Goal: Task Accomplishment & Management: Complete application form

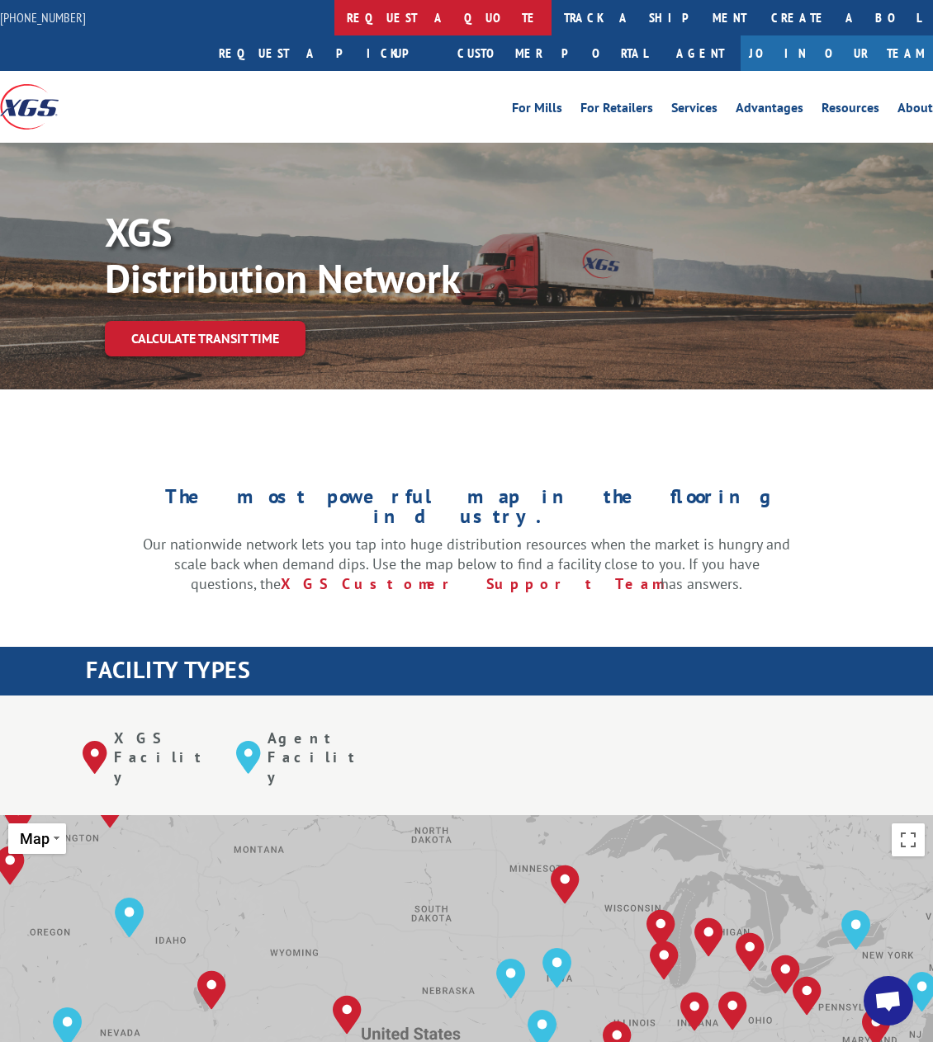
click at [334, 20] on link "request a quote" at bounding box center [442, 17] width 217 height 35
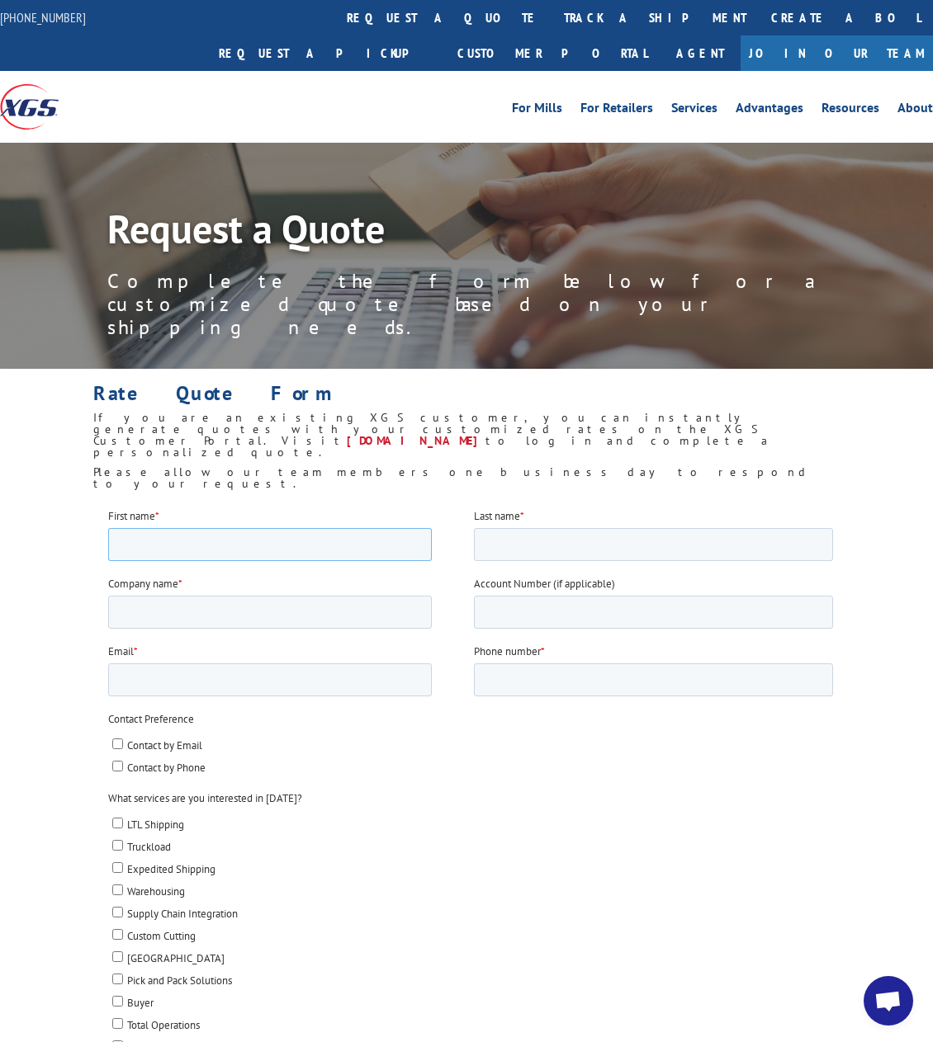
click at [179, 550] on input "First name *" at bounding box center [270, 543] width 324 height 33
type input "Garrett"
click at [567, 546] on input "Last name *" at bounding box center [653, 543] width 359 height 33
type input "Cryder"
click at [166, 615] on input "Company name *" at bounding box center [270, 611] width 324 height 33
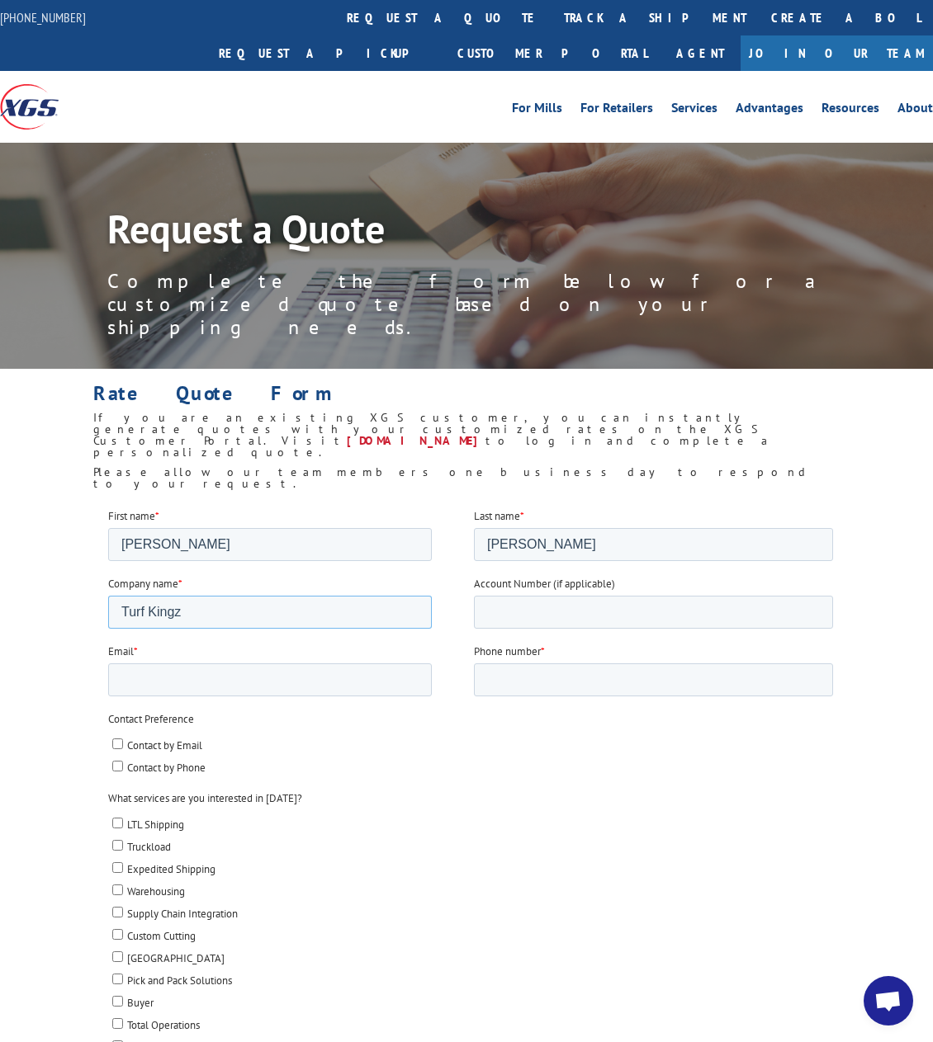
type input "Turf Kingz"
drag, startPoint x: 494, startPoint y: 597, endPoint x: 507, endPoint y: 604, distance: 15.1
click at [494, 597] on input "Account Number (if applicable)" at bounding box center [653, 611] width 359 height 33
paste input "29589"
type input "29589"
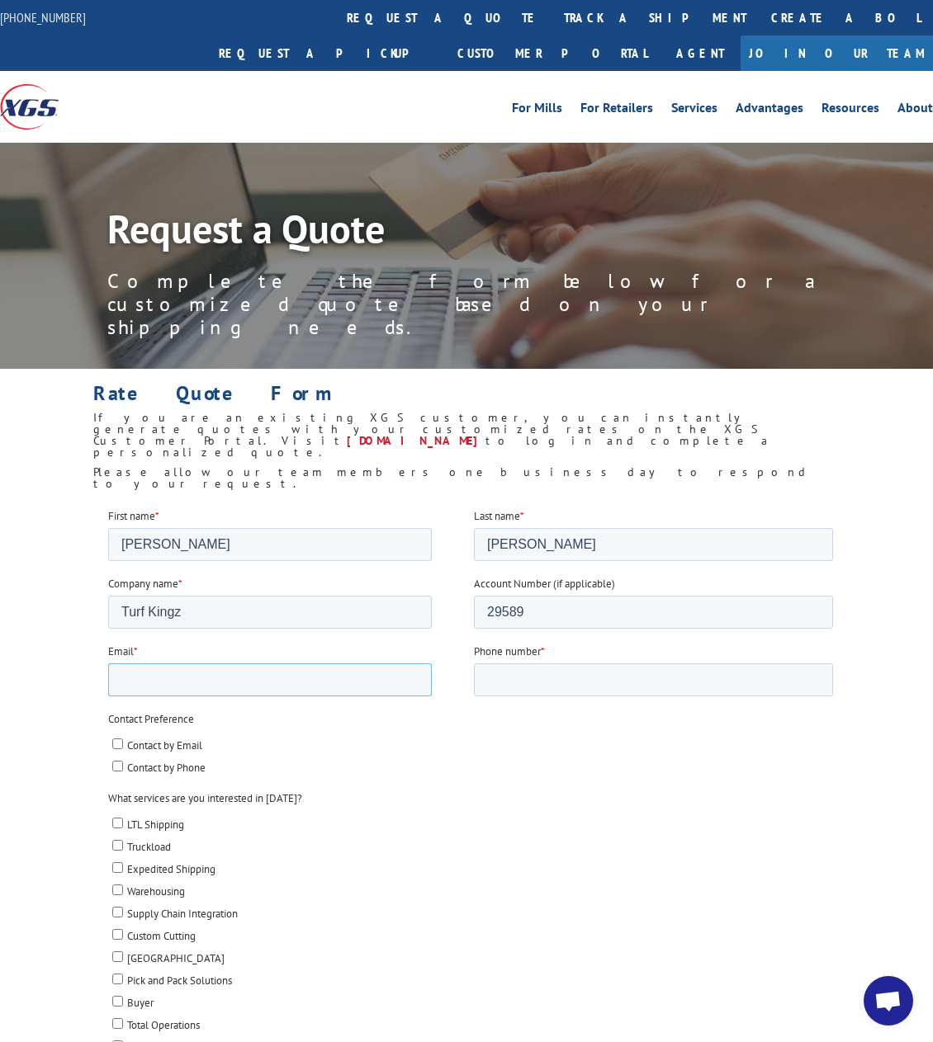
click at [189, 678] on input "Email *" at bounding box center [270, 679] width 324 height 33
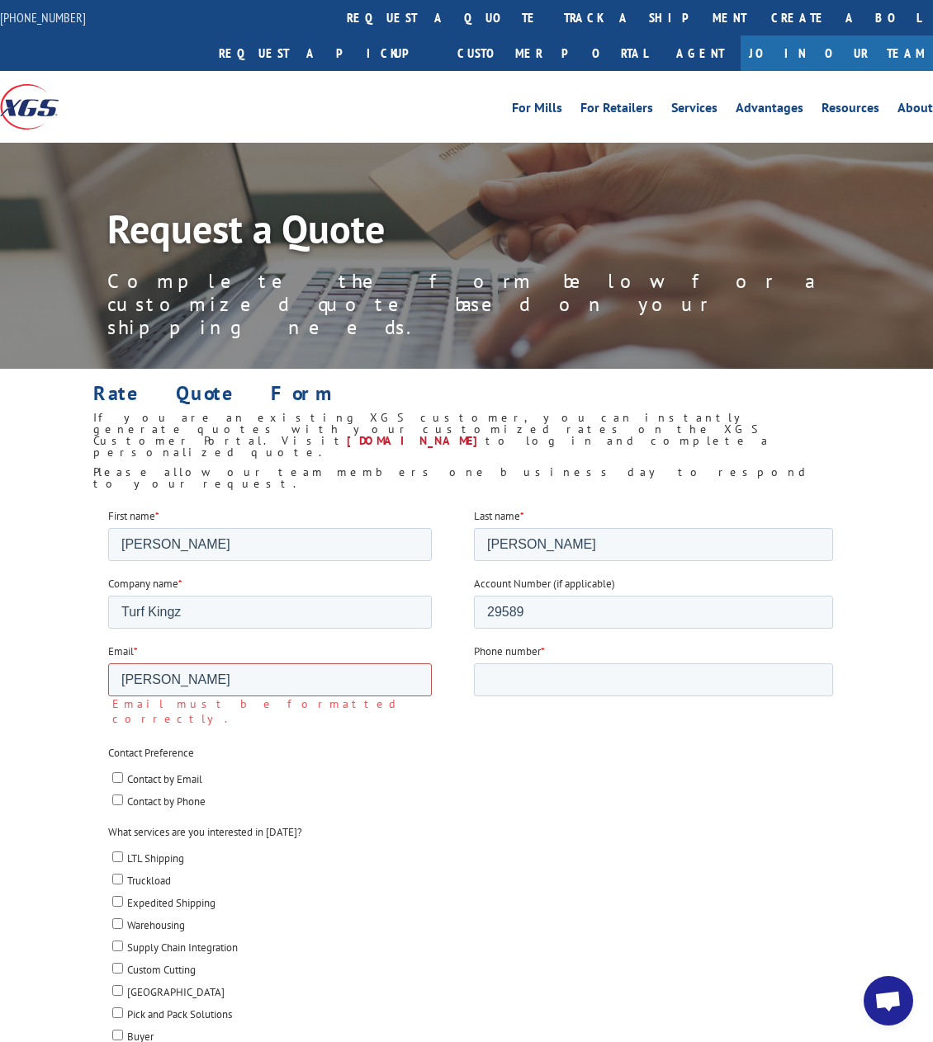
click at [212, 683] on input "garrett" at bounding box center [270, 679] width 324 height 33
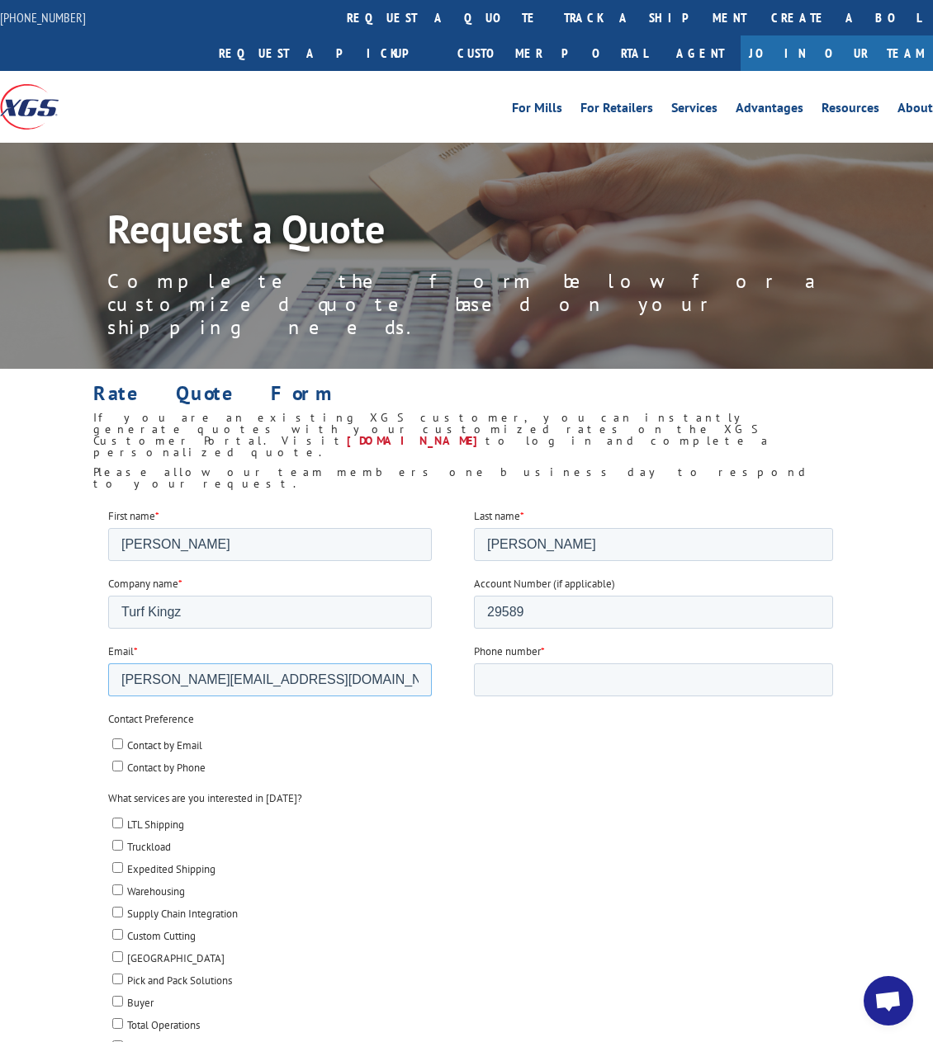
type input "garrett.turfkingz@gmail.com"
type input "2535496330"
click at [629, 785] on fieldset "Contact Preference Contact by Email Contact by Phone" at bounding box center [473, 750] width 731 height 79
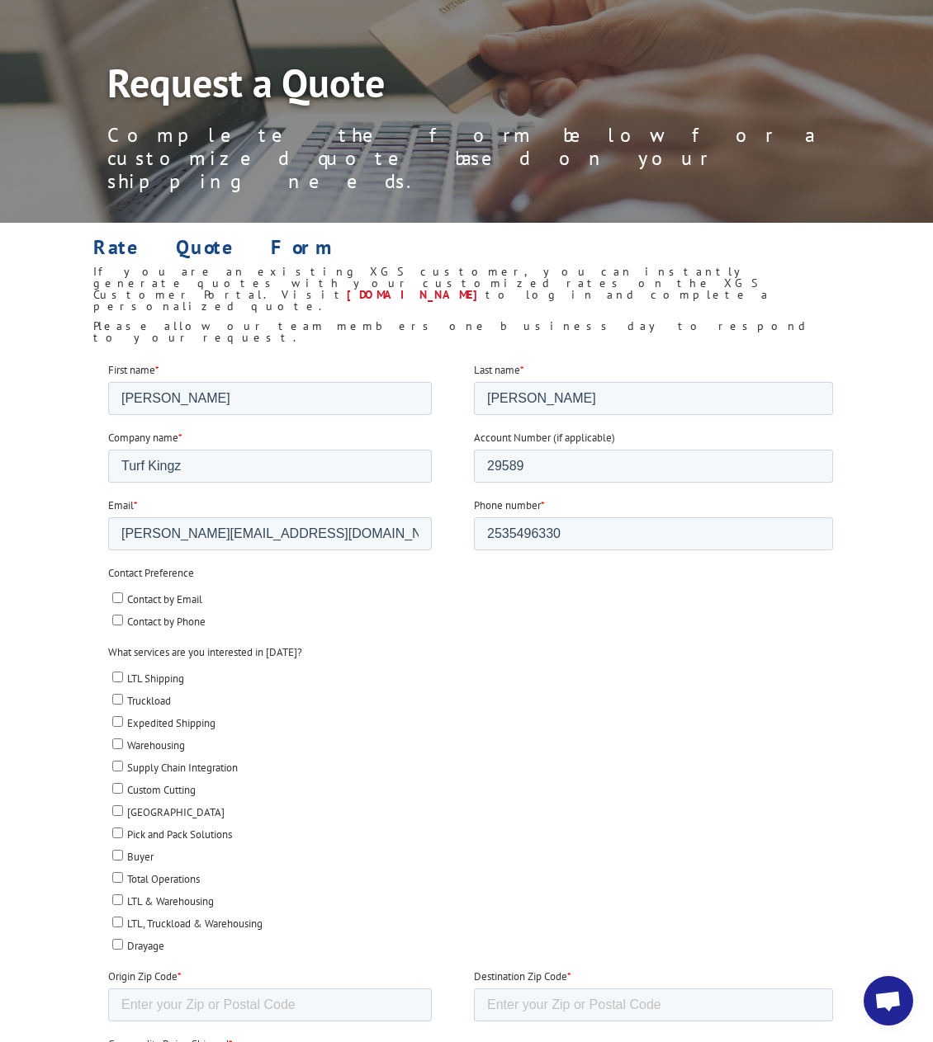
scroll to position [165, 0]
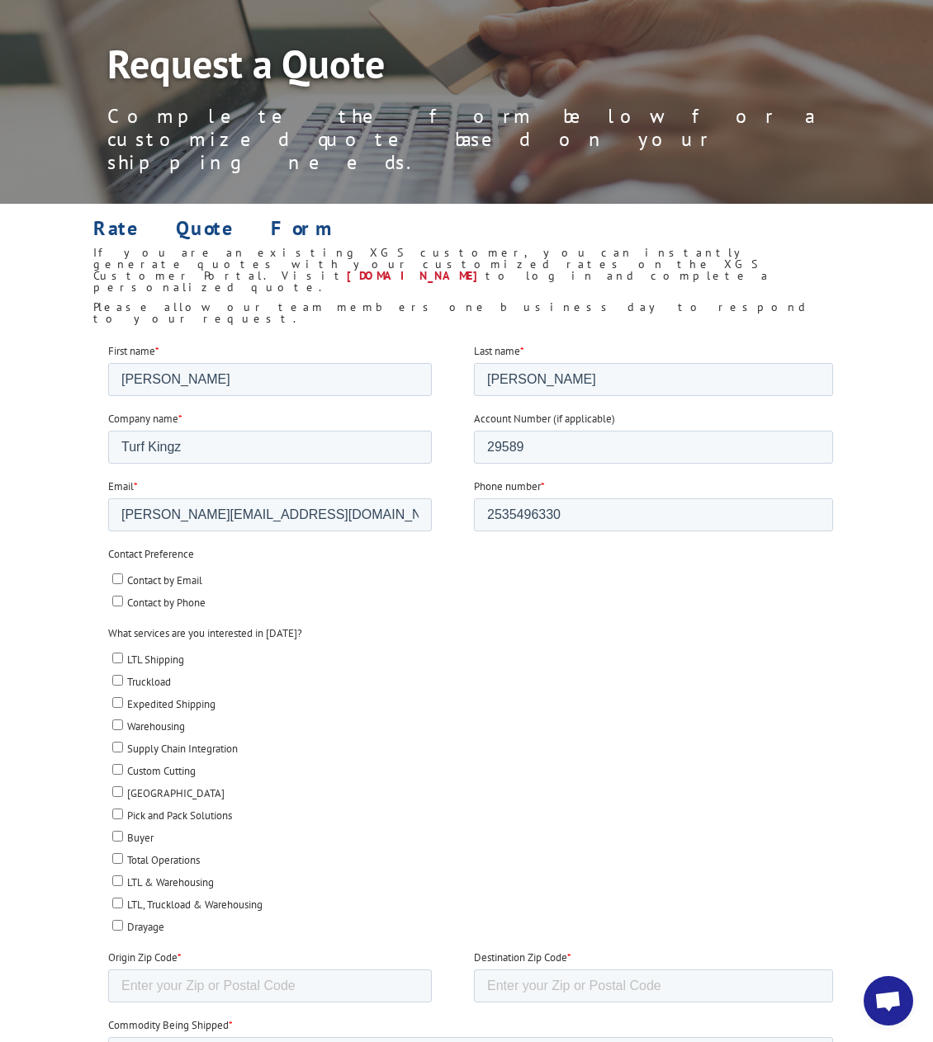
click at [115, 604] on input "Contact by Phone" at bounding box center [117, 600] width 11 height 11
checkbox input "true"
click at [118, 579] on input "Contact by Email" at bounding box center [117, 578] width 11 height 11
checkbox input "true"
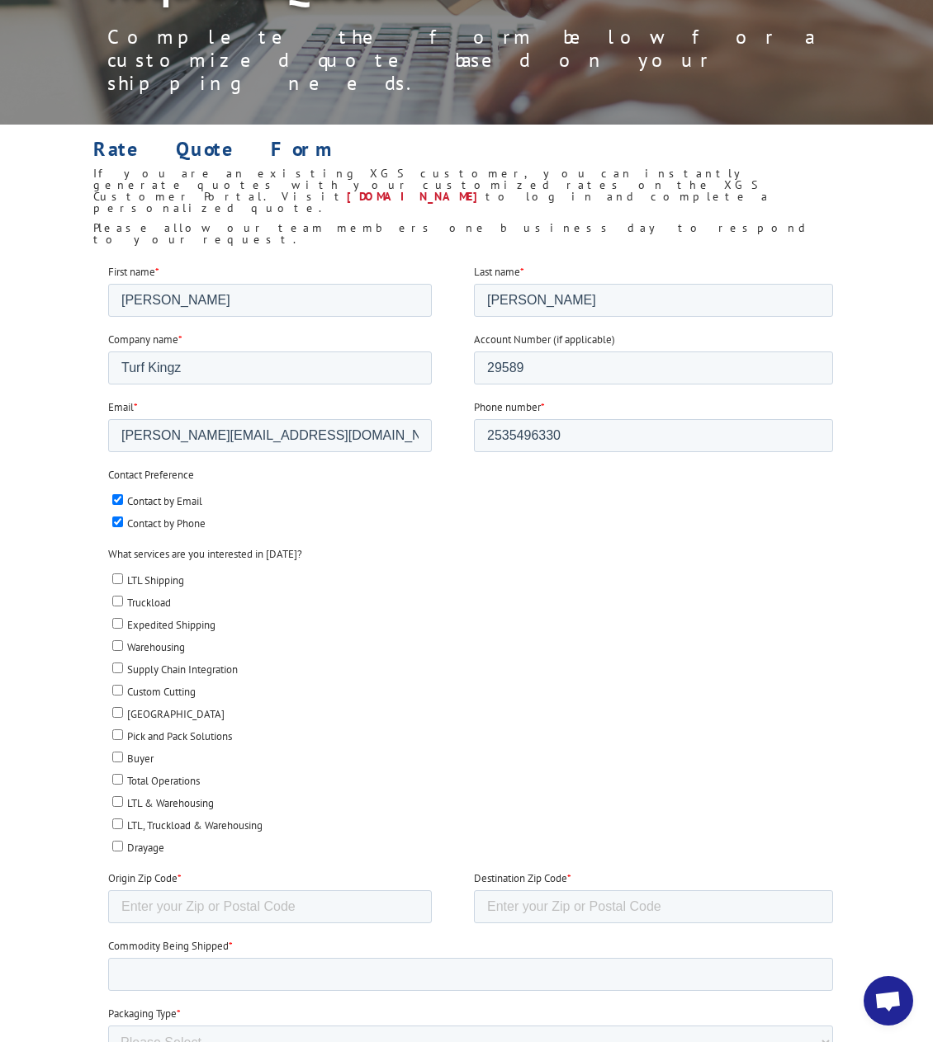
scroll to position [248, 0]
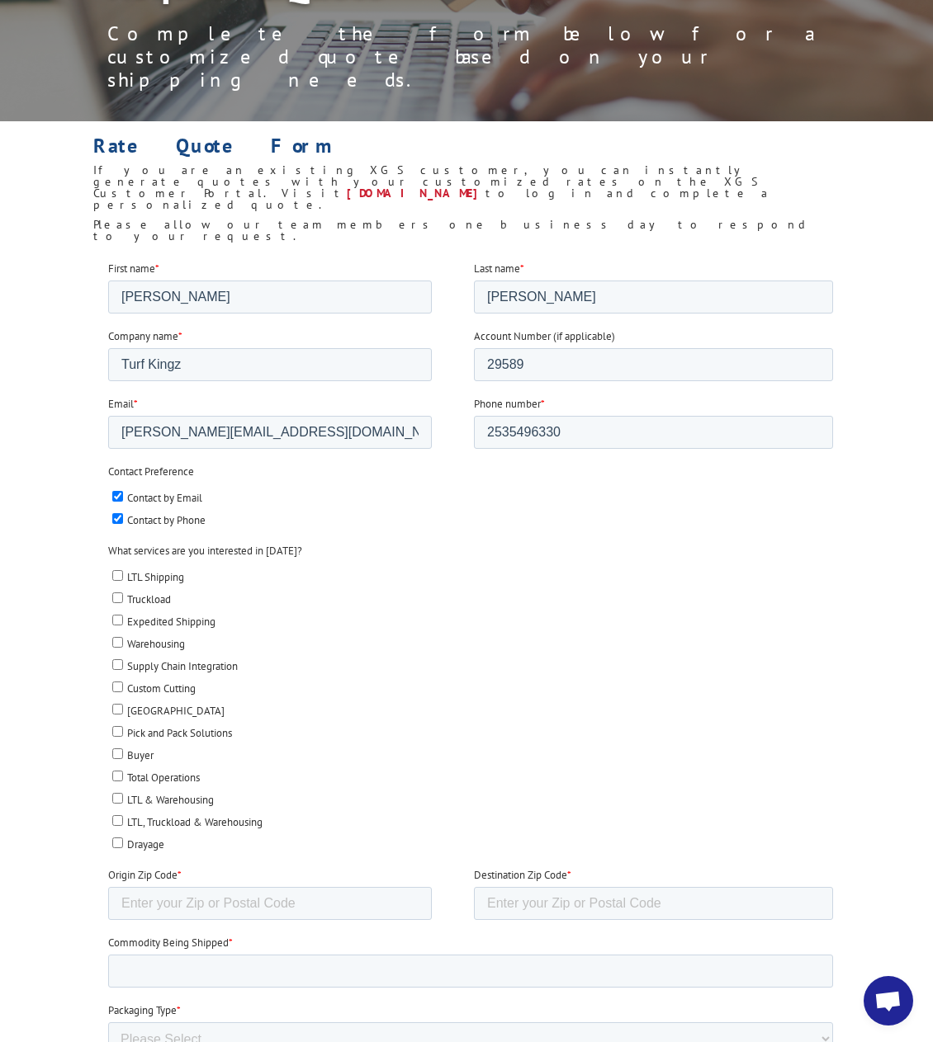
click at [116, 597] on input "Truckload" at bounding box center [117, 597] width 11 height 11
checkbox input "true"
click at [117, 576] on input "LTL Shipping" at bounding box center [117, 574] width 11 height 11
checkbox input "true"
click at [177, 903] on input "Origin Zip Code *" at bounding box center [270, 902] width 324 height 33
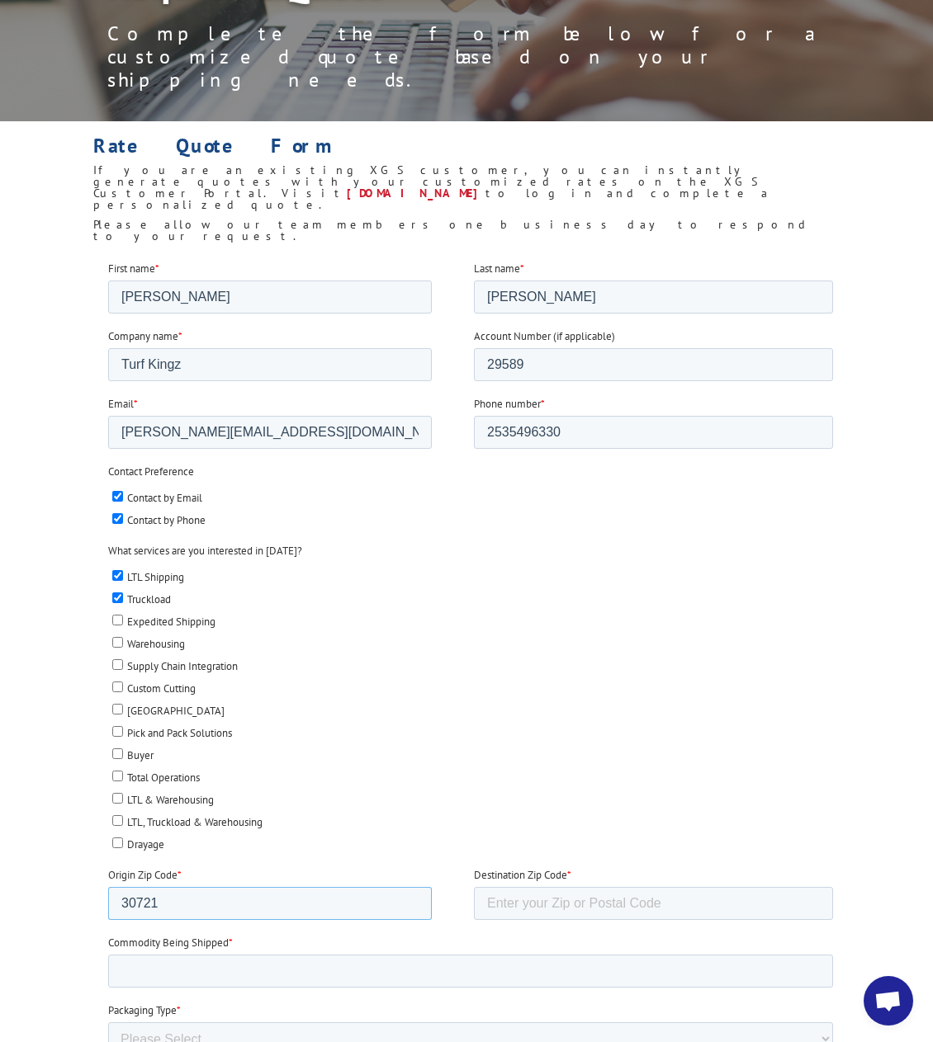
type input "30721"
click at [574, 903] on input "Destination Zip Code *" at bounding box center [653, 902] width 359 height 33
type input "45014"
click at [574, 766] on li "Total Operations" at bounding box center [472, 775] width 720 height 19
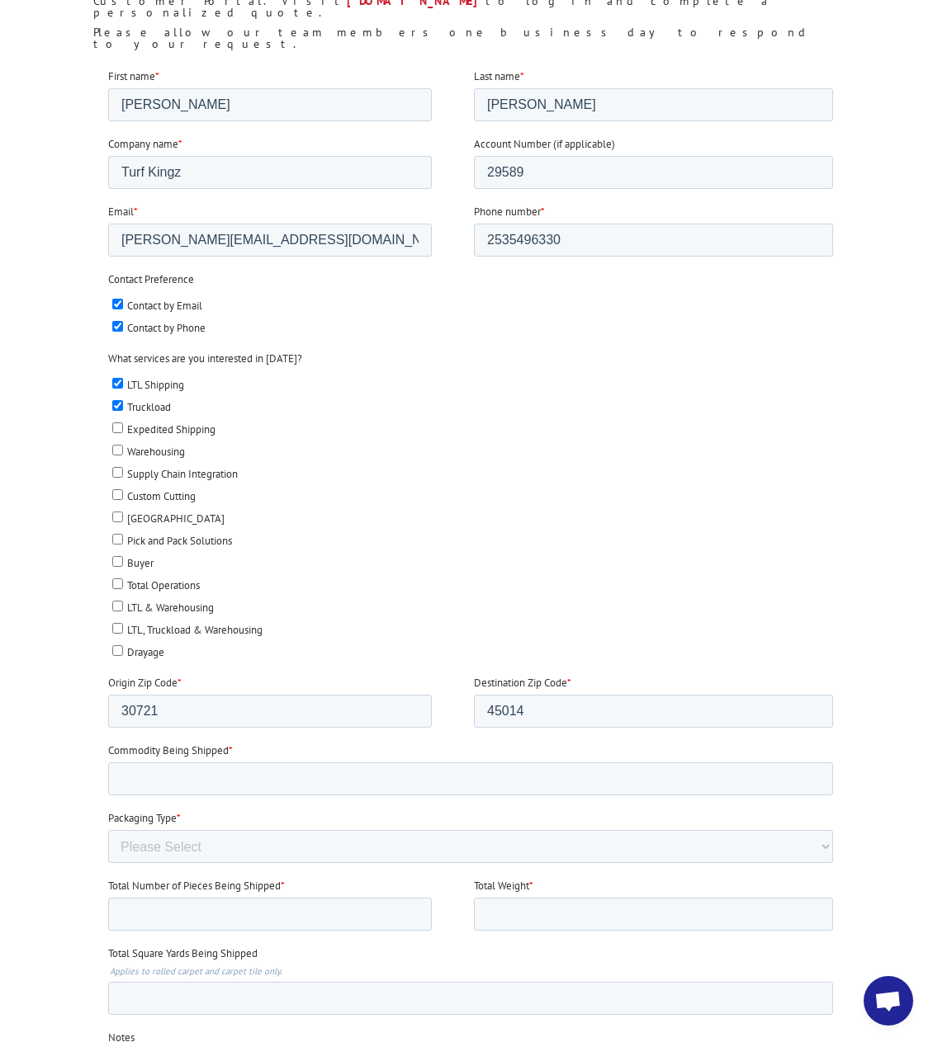
scroll to position [495, 0]
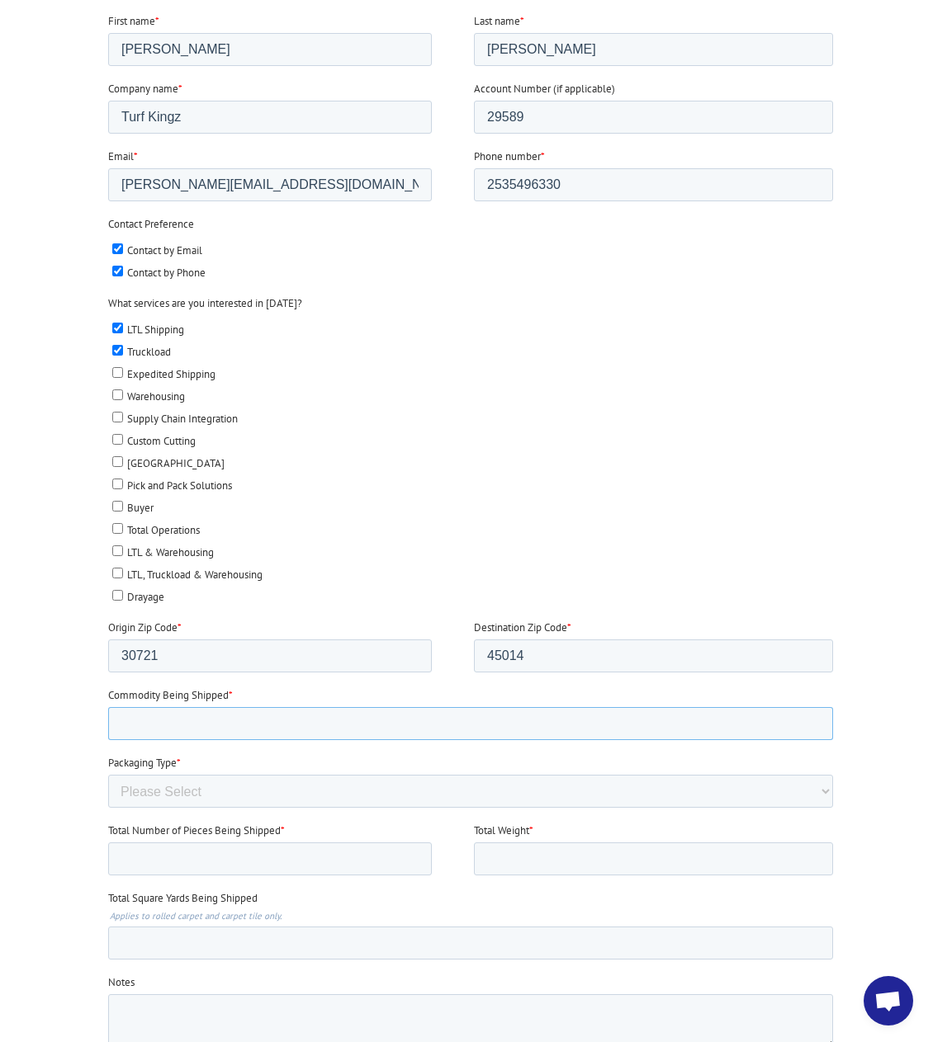
click at [196, 729] on input "Commodity Being Shipped *" at bounding box center [470, 722] width 725 height 33
click at [213, 720] on input "Artificial Turf" at bounding box center [470, 722] width 725 height 33
drag, startPoint x: 409, startPoint y: 719, endPoint x: 303, endPoint y: 723, distance: 106.5
click at [303, 723] on input "Artificial Turf and pallet of 5gal adhesive buckets" at bounding box center [470, 722] width 725 height 33
click at [440, 757] on label "Packaging Type *" at bounding box center [473, 762] width 731 height 17
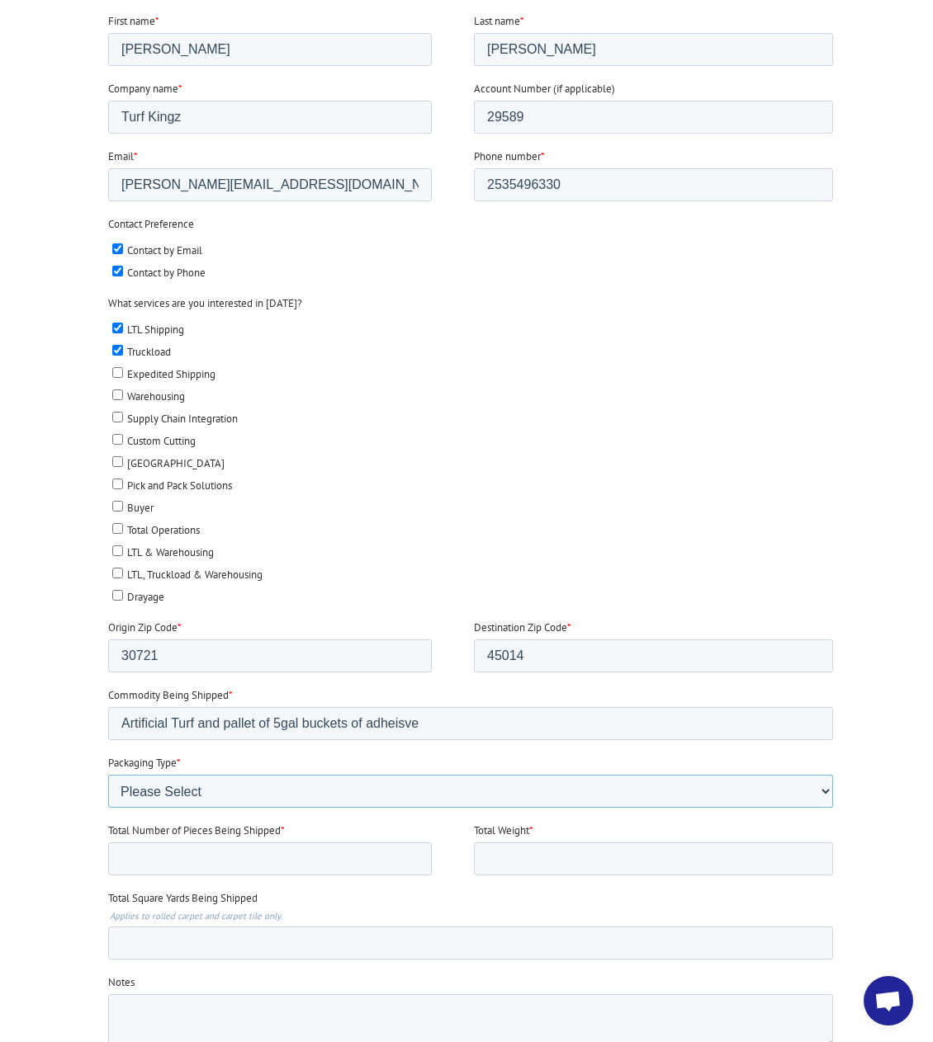
click at [440, 774] on select "Please Select Rolled Goods Palletized" at bounding box center [470, 790] width 725 height 33
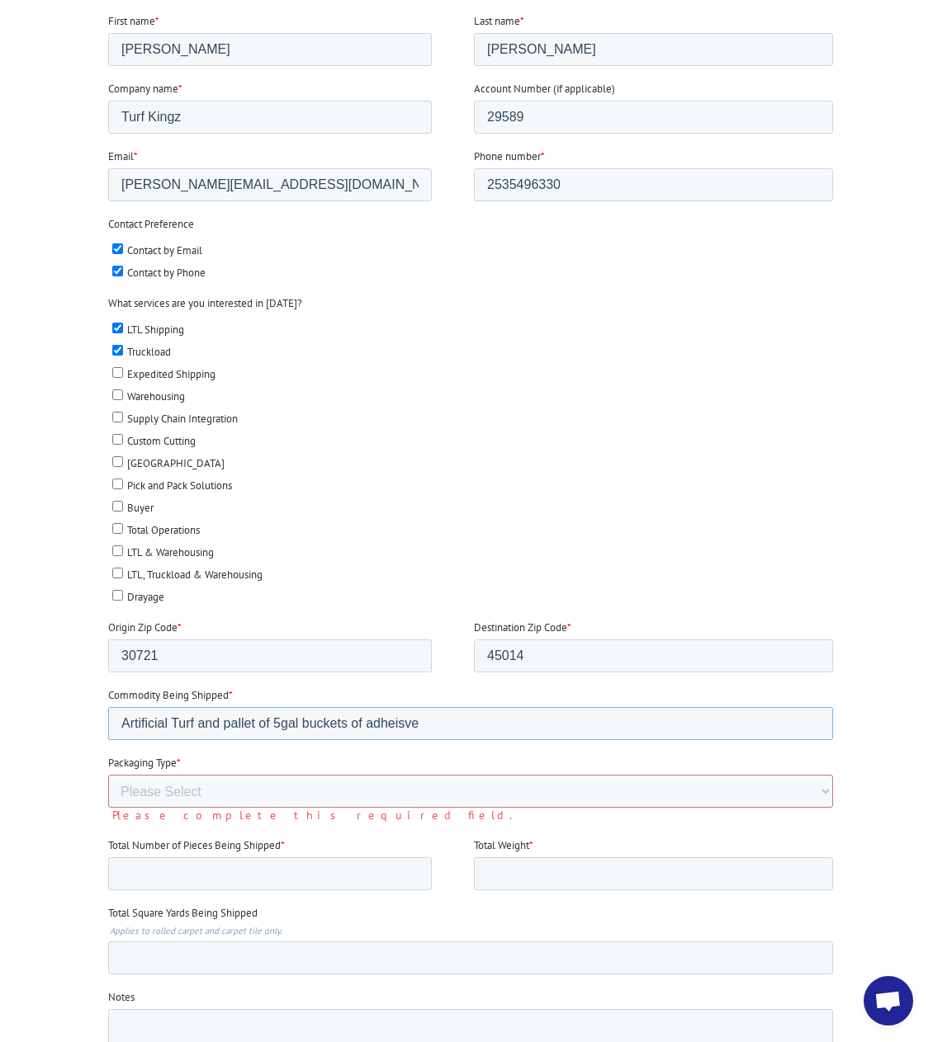
drag, startPoint x: 396, startPoint y: 730, endPoint x: 390, endPoint y: 721, distance: 10.1
click at [390, 721] on input "Artificial Turf and pallet of 5gal buckets of adheisve" at bounding box center [470, 722] width 725 height 33
drag, startPoint x: 432, startPoint y: 721, endPoint x: 393, endPoint y: 733, distance: 41.3
click at [393, 733] on input "Artificial Turf and pallet of 5gal buckets of adheisve" at bounding box center [470, 722] width 725 height 33
type input "Artificial Turf and pallet of 5gal buckets of adhesive"
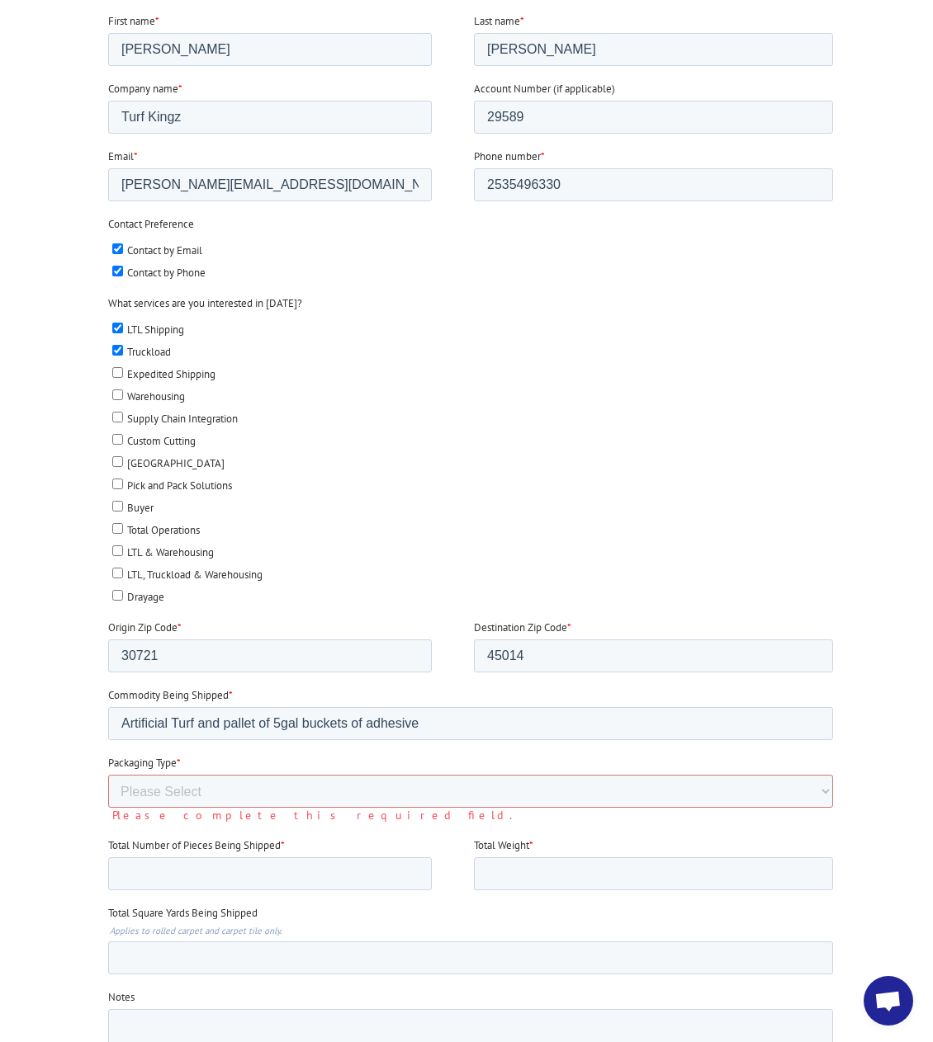
click at [486, 751] on fieldset "Commodity Being Shipped * Artificial Turf and pallet of 5gal buckets of adhesive" at bounding box center [473, 721] width 731 height 68
click at [192, 790] on select "Please Select Rolled Goods Palletized" at bounding box center [470, 790] width 725 height 33
select select "Rolled Carpet"
click at [108, 807] on select "Please Select Rolled Goods Palletized" at bounding box center [470, 790] width 725 height 33
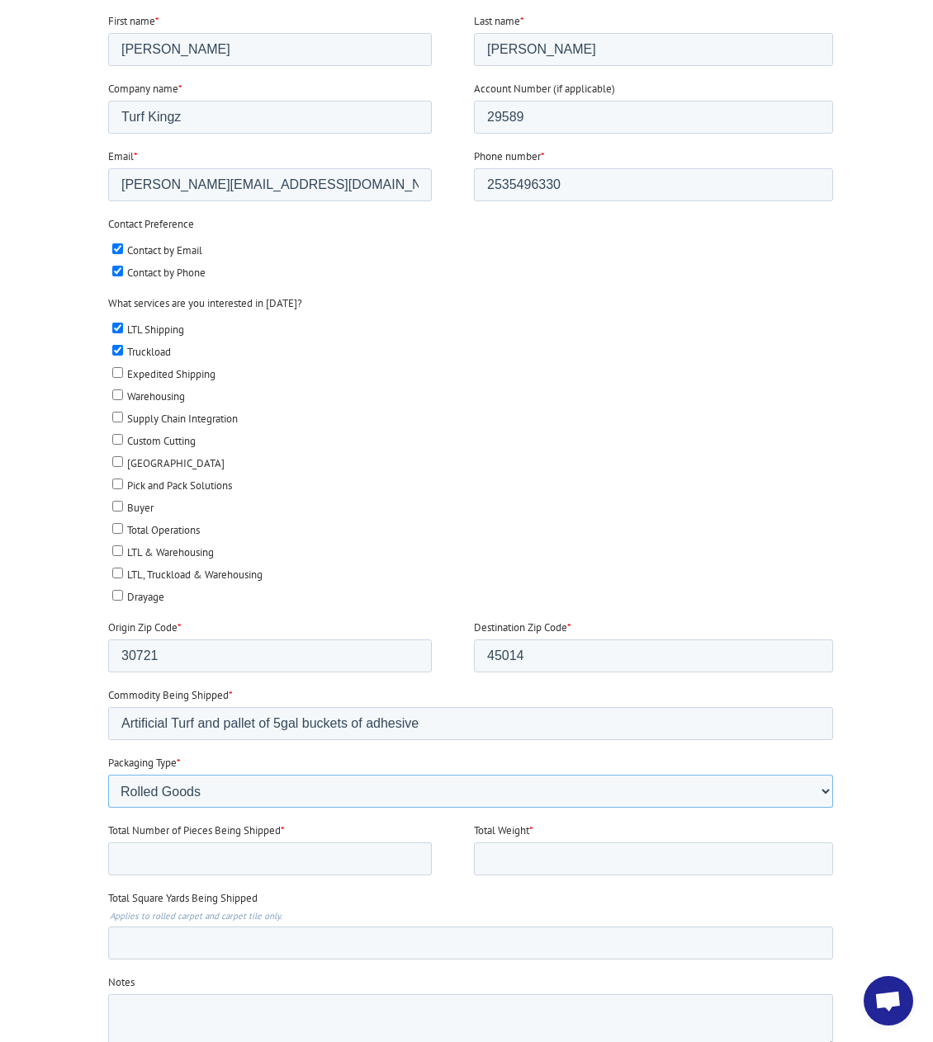
click at [228, 791] on select "Please Select Rolled Goods Palletized" at bounding box center [470, 790] width 725 height 33
click at [108, 807] on select "Please Select Rolled Goods Palletized" at bounding box center [470, 790] width 725 height 33
click at [212, 860] on input "Total Number of Pieces Being Shipped *" at bounding box center [270, 858] width 324 height 33
type input "16"
click at [523, 857] on input "Total Weight *" at bounding box center [653, 858] width 359 height 33
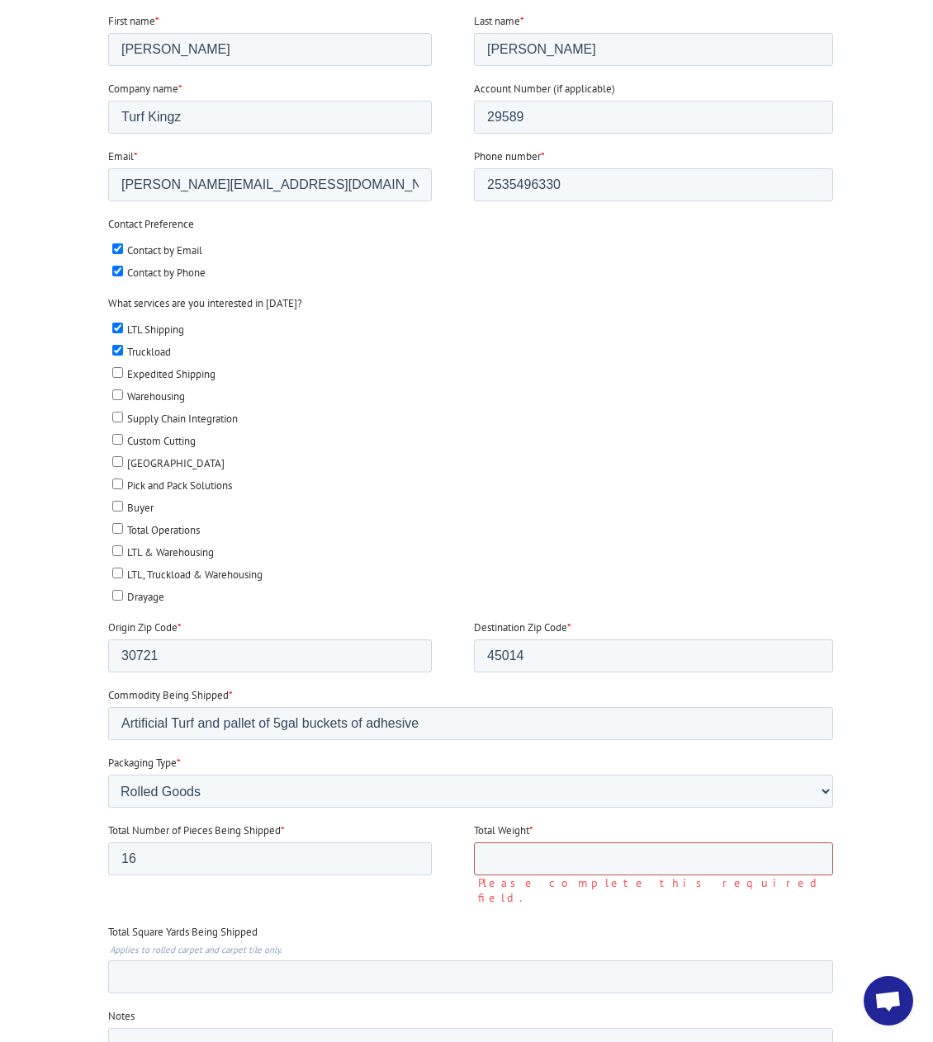
click at [505, 859] on input "Total Weight *" at bounding box center [653, 858] width 359 height 33
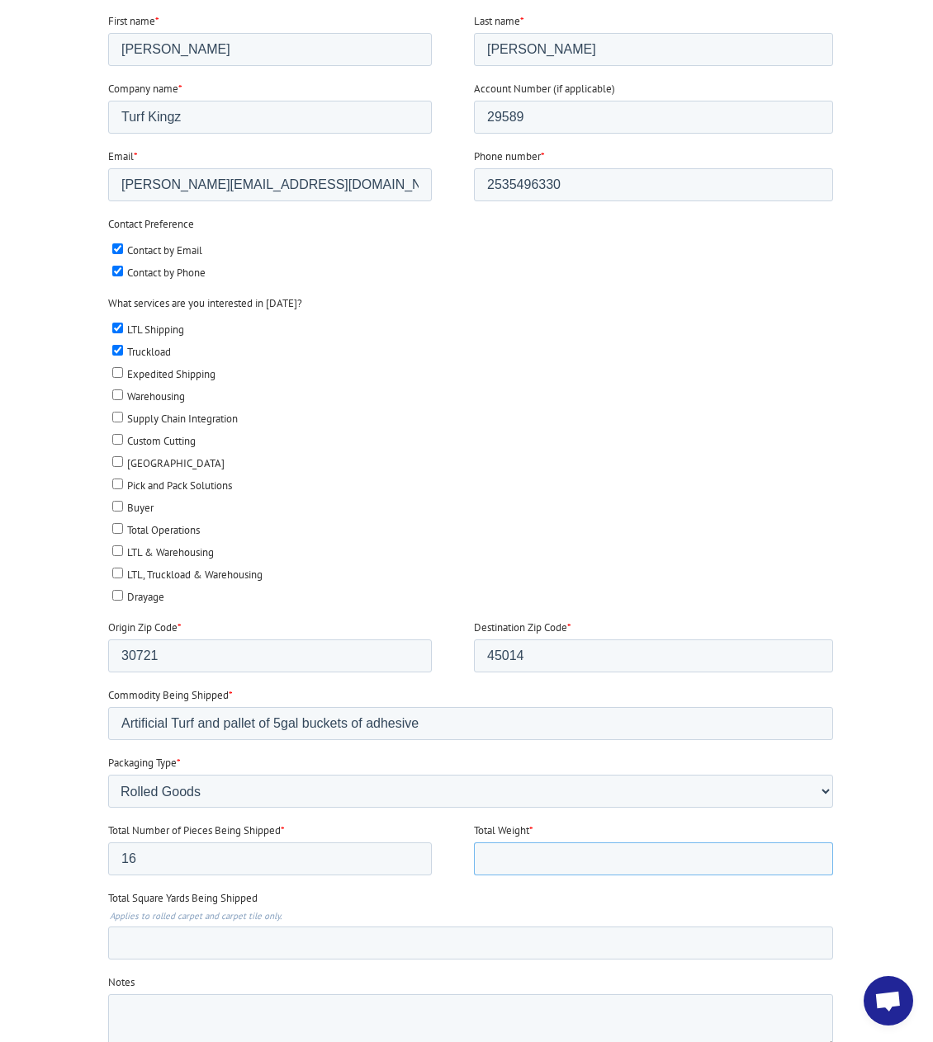
click at [535, 856] on input "Total Weight *" at bounding box center [653, 858] width 359 height 33
type input "11243"
click at [557, 876] on fieldset "Total Number of Pieces Being Shipped * 16 Total Weight * 11243" at bounding box center [473, 856] width 731 height 68
click at [190, 942] on input "Total Square Yards Being Shipped" at bounding box center [470, 942] width 725 height 33
type input "1331"
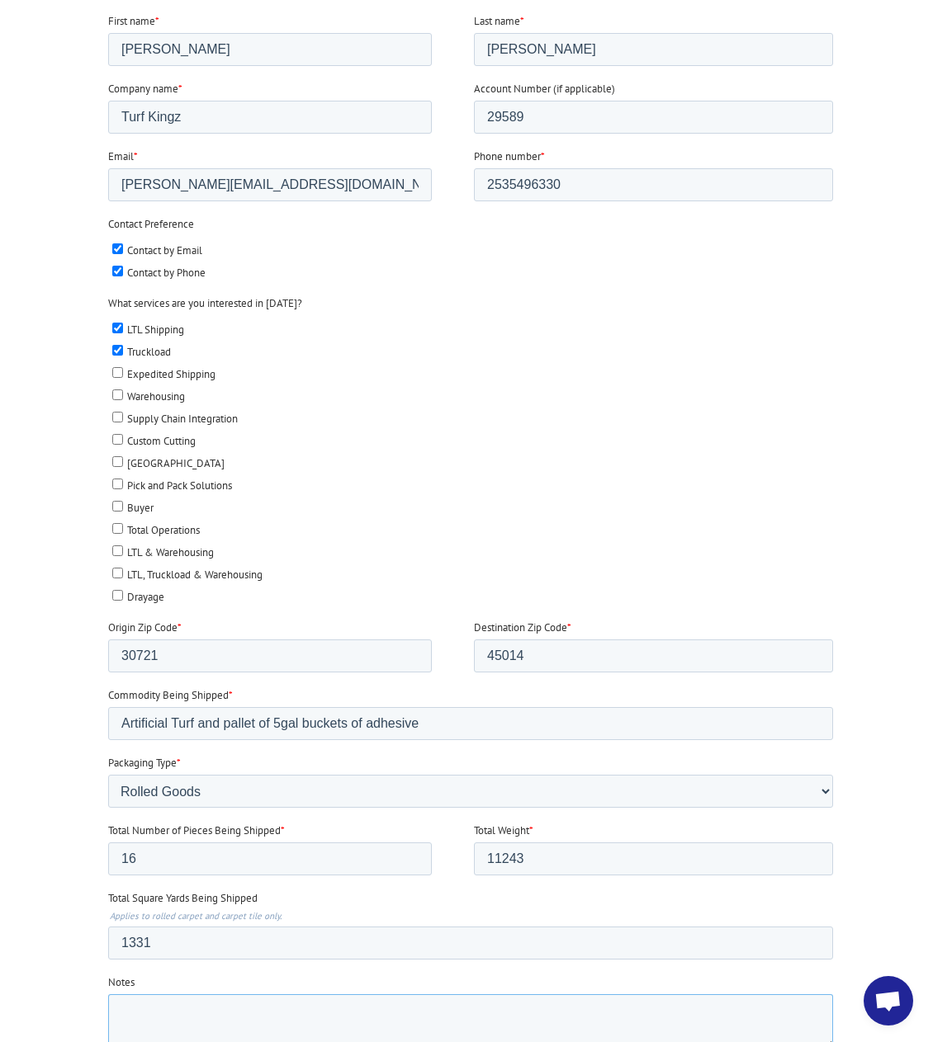
click at [175, 1023] on textarea "Notes" at bounding box center [470, 1021] width 725 height 54
click at [252, 1000] on textarea "includes 1 Pallet of 22 5 gallon" at bounding box center [470, 1021] width 725 height 54
click at [342, 1009] on textarea "includes 1 Pallet of 22 - 5 gallon" at bounding box center [470, 1021] width 725 height 54
click at [341, 1009] on textarea "includes 1 Pallet of 22 - 5gallon" at bounding box center [470, 1021] width 725 height 54
click at [390, 998] on textarea "includes 1 Pallet of 22 - 5gallon buckets" at bounding box center [470, 1021] width 725 height 54
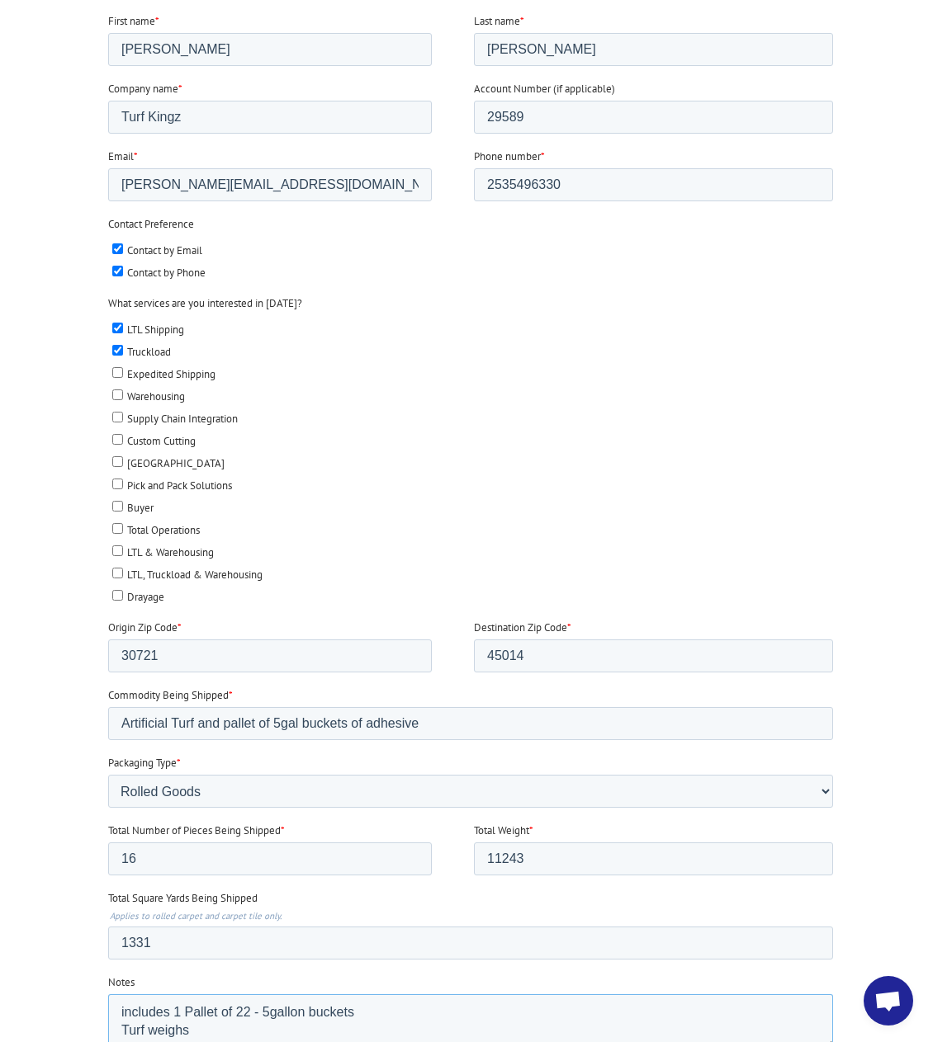
scroll to position [7, 0]
click at [277, 1026] on textarea "includes 1 Pallet of 22 - 5gallon buckets Turf weighs" at bounding box center [470, 1021] width 725 height 54
click at [218, 1021] on textarea "includes 1 Pallet of 22 - 5gallon buckets Turf weighs -" at bounding box center [470, 1021] width 725 height 54
click at [152, 1028] on textarea "includes 1 Pallet of 22 - 5gallon buckets Turf weighs - 9923lbs Glue weighs 132…" at bounding box center [470, 1021] width 725 height 54
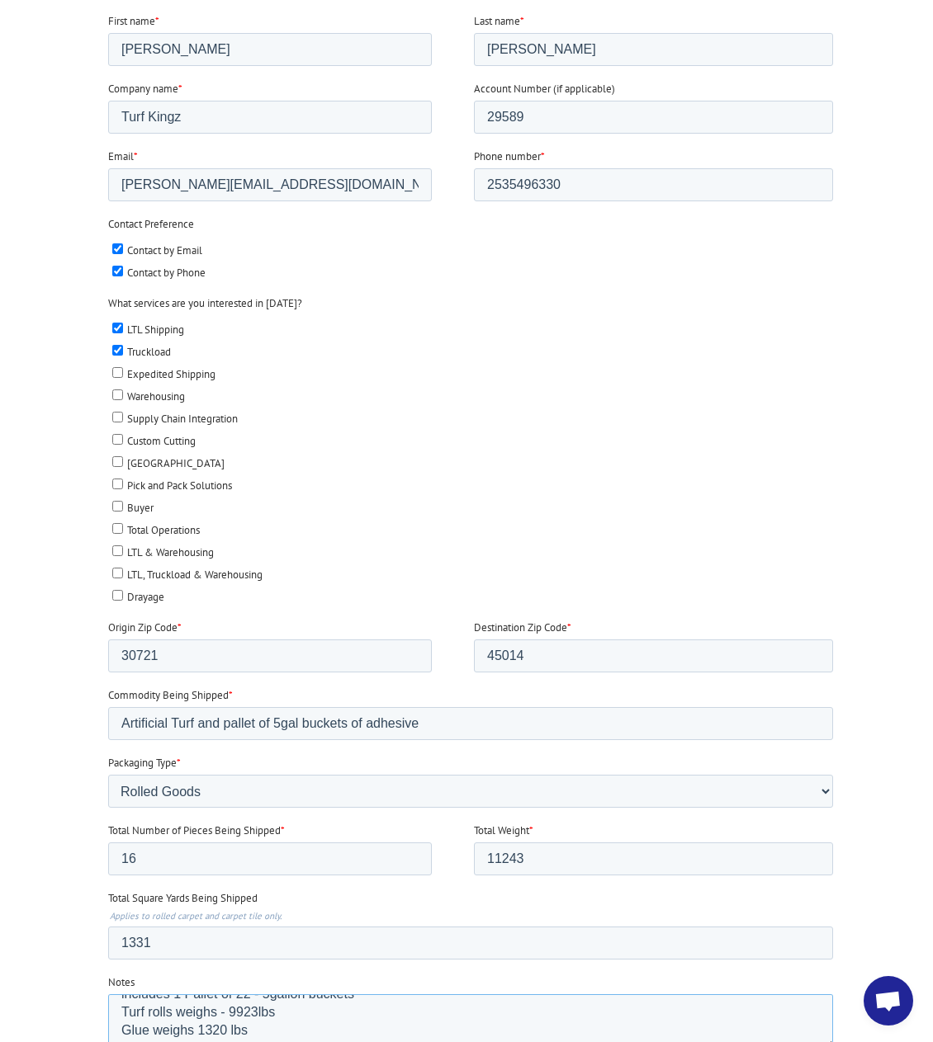
scroll to position [36, 0]
click at [121, 1009] on textarea "includes 1 Pallet of 22 - 5gallon buckets Turf rolls weighs - 9923lbs Glue weig…" at bounding box center [470, 1021] width 725 height 54
click at [191, 1013] on textarea "includes 1 Pallet of 22 - 5gallon buckets Turf rolls weighs - 9923lbs pallet of…" at bounding box center [470, 1021] width 725 height 54
drag, startPoint x: 251, startPoint y: 1015, endPoint x: 229, endPoint y: 1013, distance: 21.6
click at [224, 1014] on textarea "includes 1 Pallet of 22 - 5gallon buckets Turf rolls weighs - 9923lbs pallet of…" at bounding box center [470, 1021] width 725 height 54
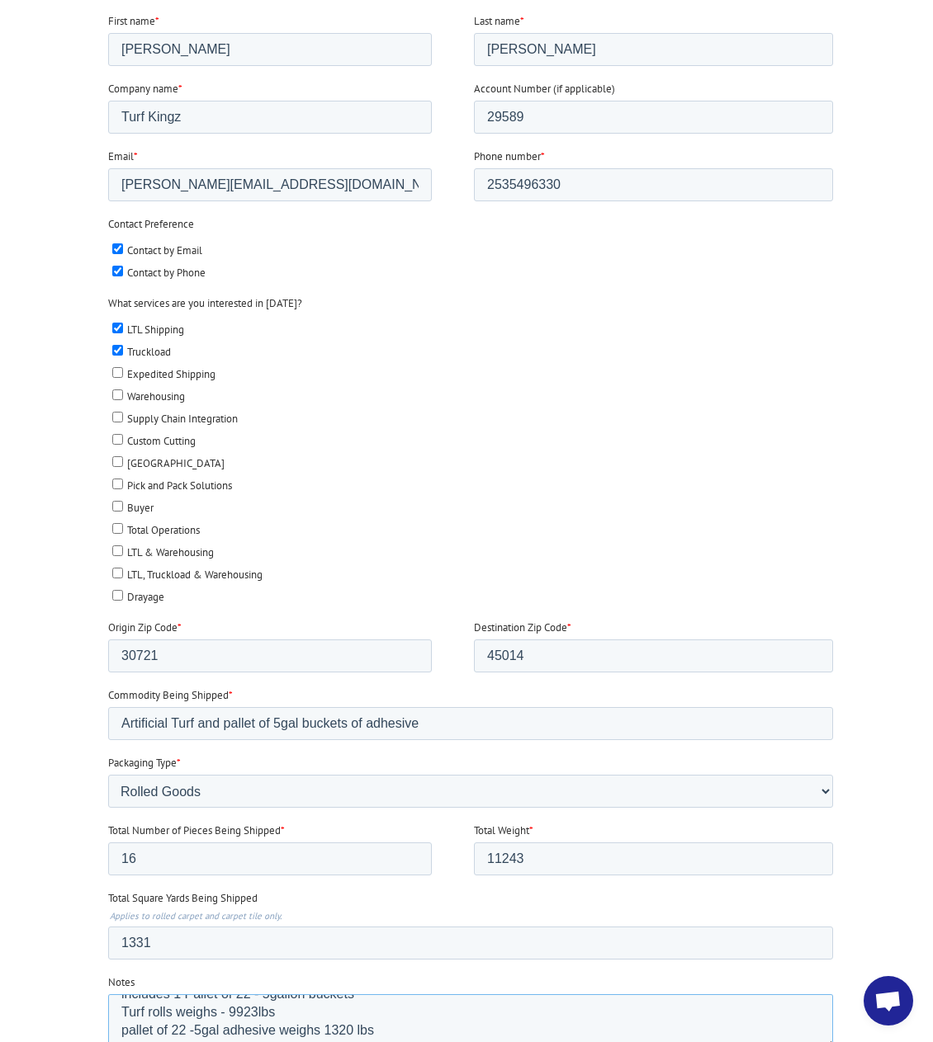
click at [451, 1032] on textarea "includes 1 Pallet of 22 - 5gallon buckets Turf rolls weighs - 9923lbs pallet of…" at bounding box center [470, 1021] width 725 height 54
click at [407, 1008] on textarea "includes 1 Pallet of 22 - 5gallon buckets Turf rolls weighs - 9923lbs pallet of…" at bounding box center [470, 1021] width 725 height 54
click at [357, 1013] on textarea "includes 1 Pallet of 22 - 5gallon buckets Turf rolls weighs - 9923lbs pallet of…" at bounding box center [470, 1021] width 725 height 54
click at [413, 1010] on textarea "includes 1 Pallet of 22 - 5gallon buckets Turf rolls weighs - 9923lbs pallet of…" at bounding box center [470, 1021] width 725 height 54
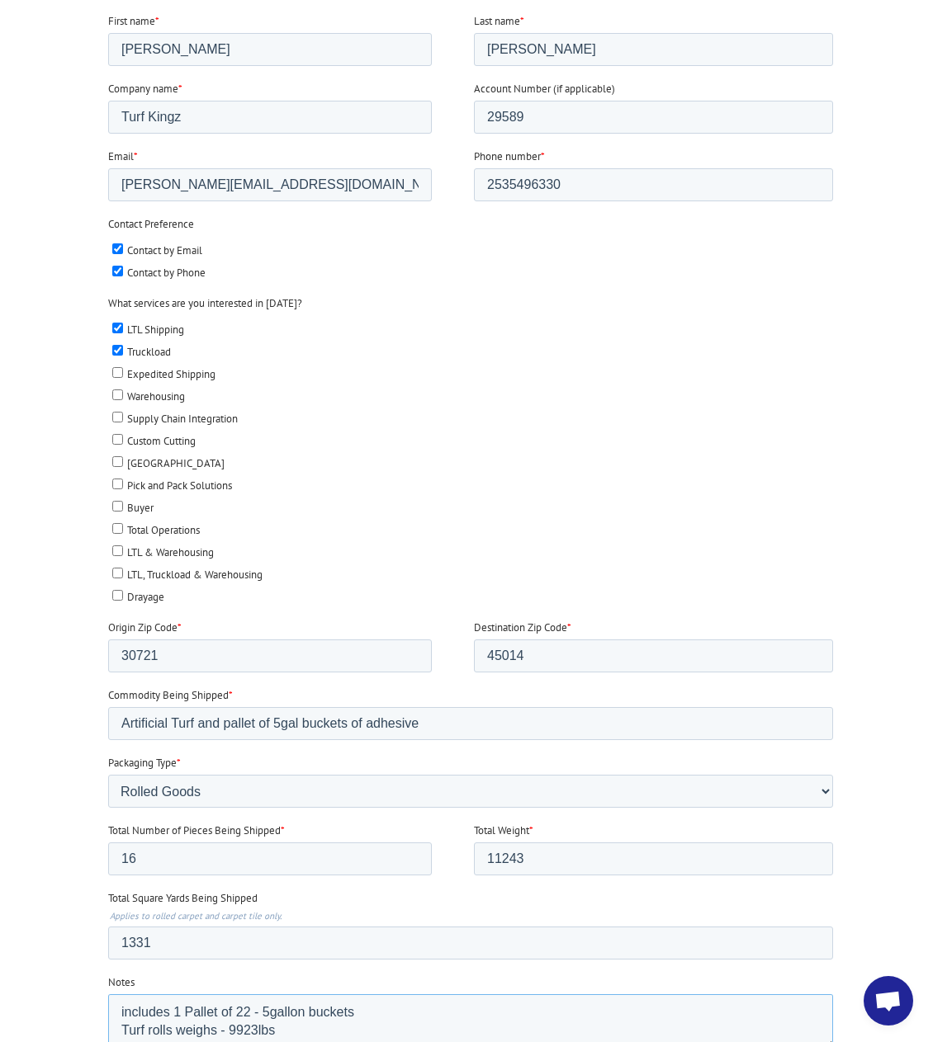
drag, startPoint x: 357, startPoint y: 1012, endPoint x: 109, endPoint y: 1014, distance: 247.6
click at [109, 1014] on textarea "includes 1 Pallet of 22 - 5gallon buckets Turf rolls weighs - 9923lbs pallet of…" at bounding box center [470, 1021] width 725 height 54
click at [391, 1011] on textarea "includes 1 Pallet of 22 - 5gallon buckets Turf rolls weighs - 9923lbs pallet of…" at bounding box center [470, 1021] width 725 height 54
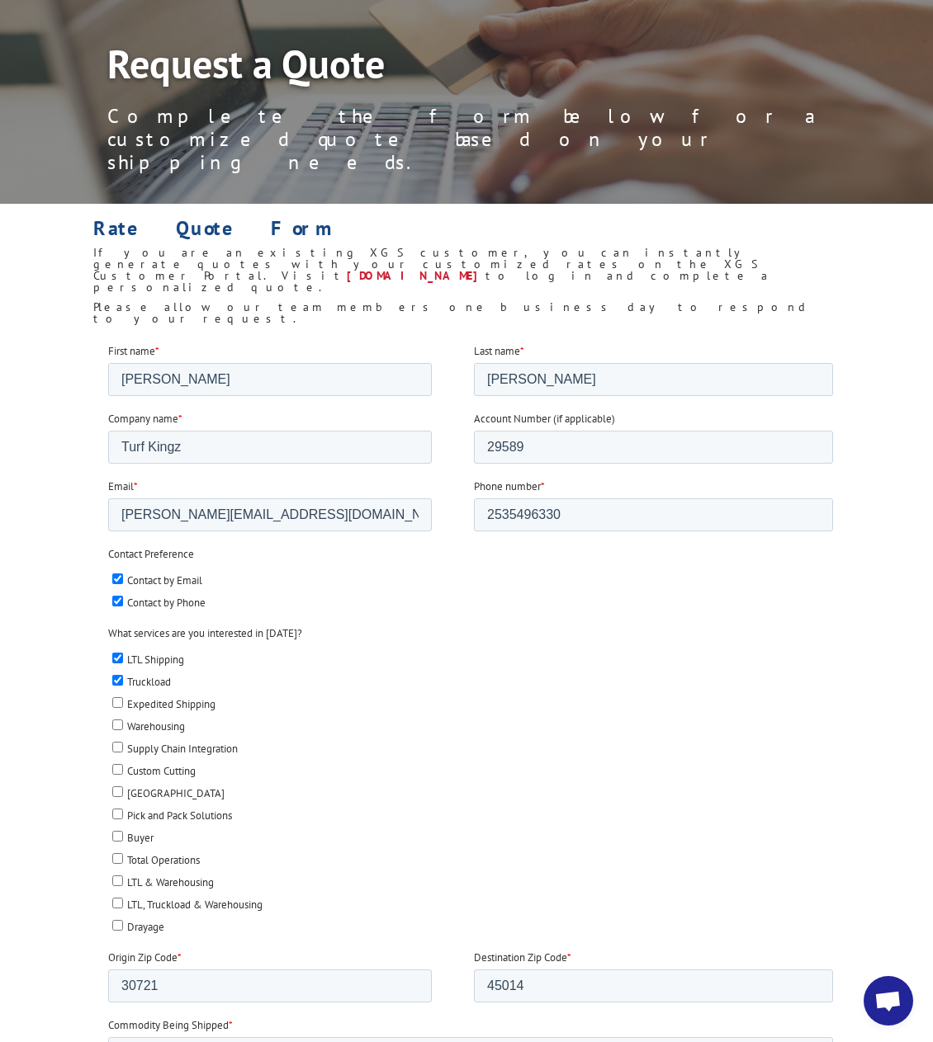
scroll to position [825, 0]
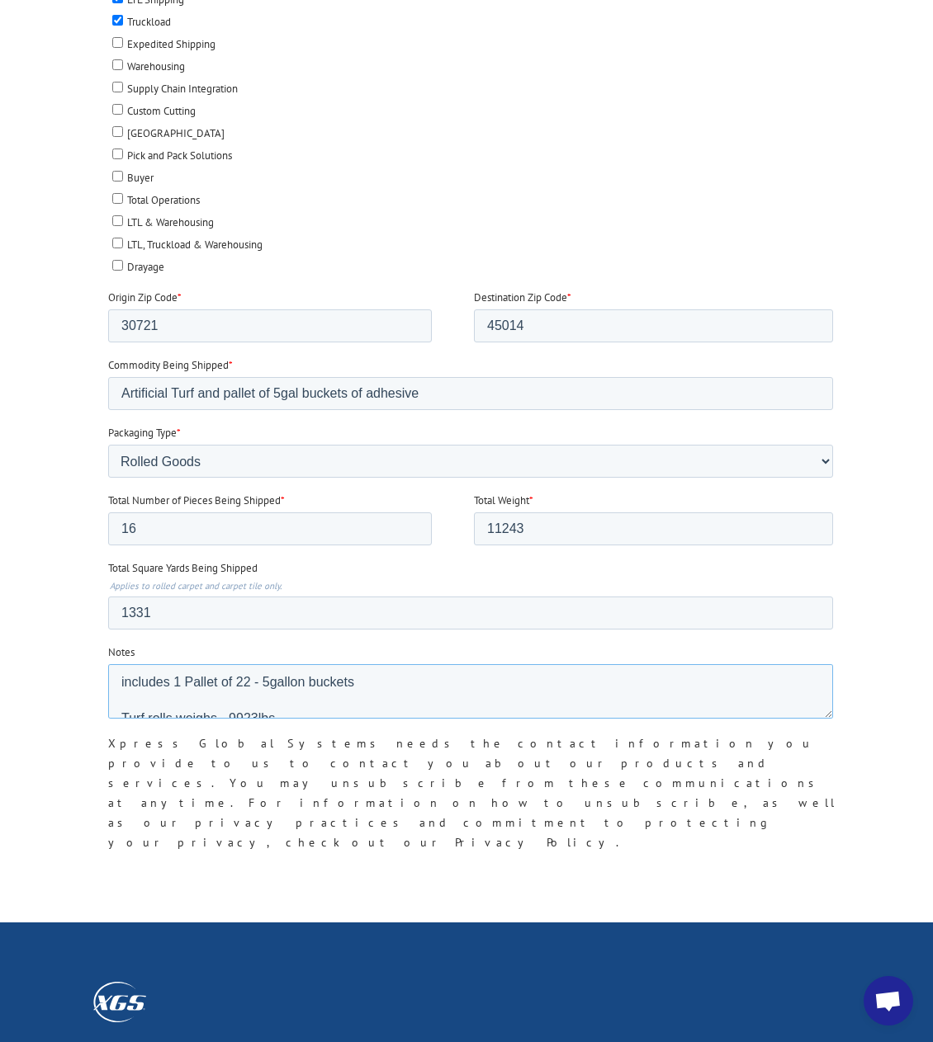
type textarea "includes 1 Pallet of 22 - 5gallon buckets Turf rolls weighs - 9923lbs pallet of…"
drag, startPoint x: 144, startPoint y: 839, endPoint x: 187, endPoint y: 818, distance: 48.0
click at [145, 884] on input "Submit" at bounding box center [143, 899] width 70 height 31
